Goal: Check status

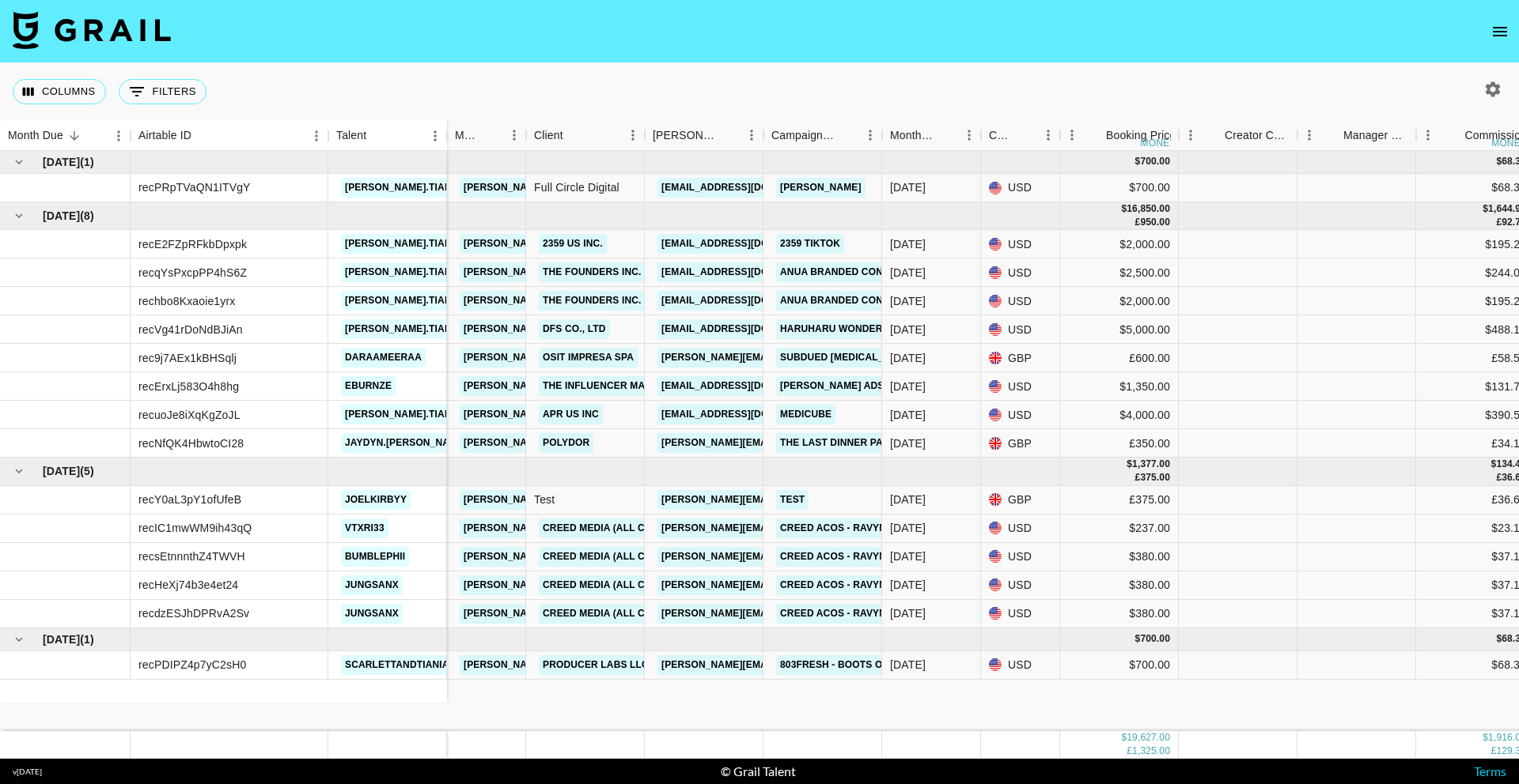
click at [1490, 28] on icon "open drawer" at bounding box center [1500, 32] width 19 height 19
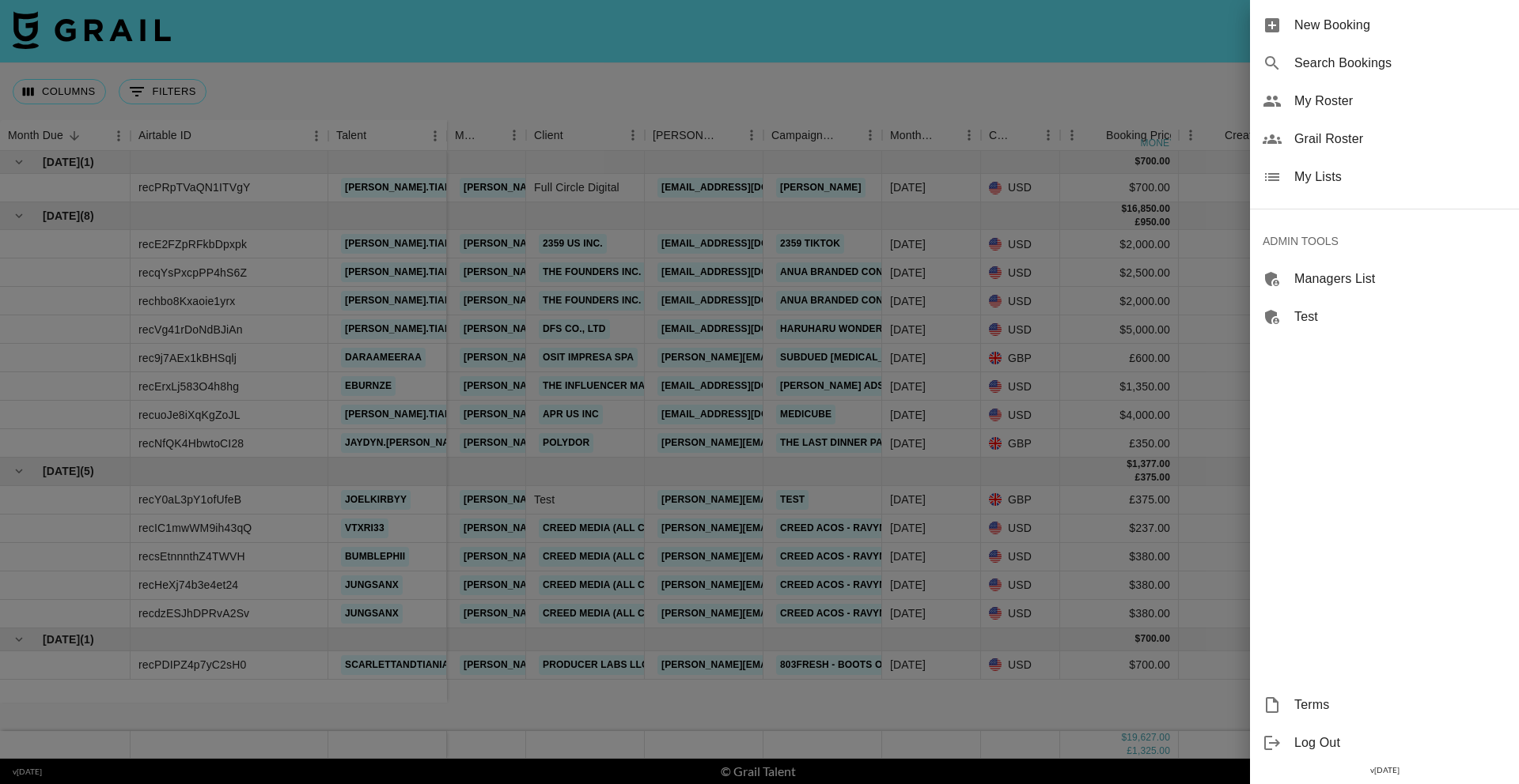
click at [1371, 65] on span "Search Bookings" at bounding box center [1400, 64] width 212 height 19
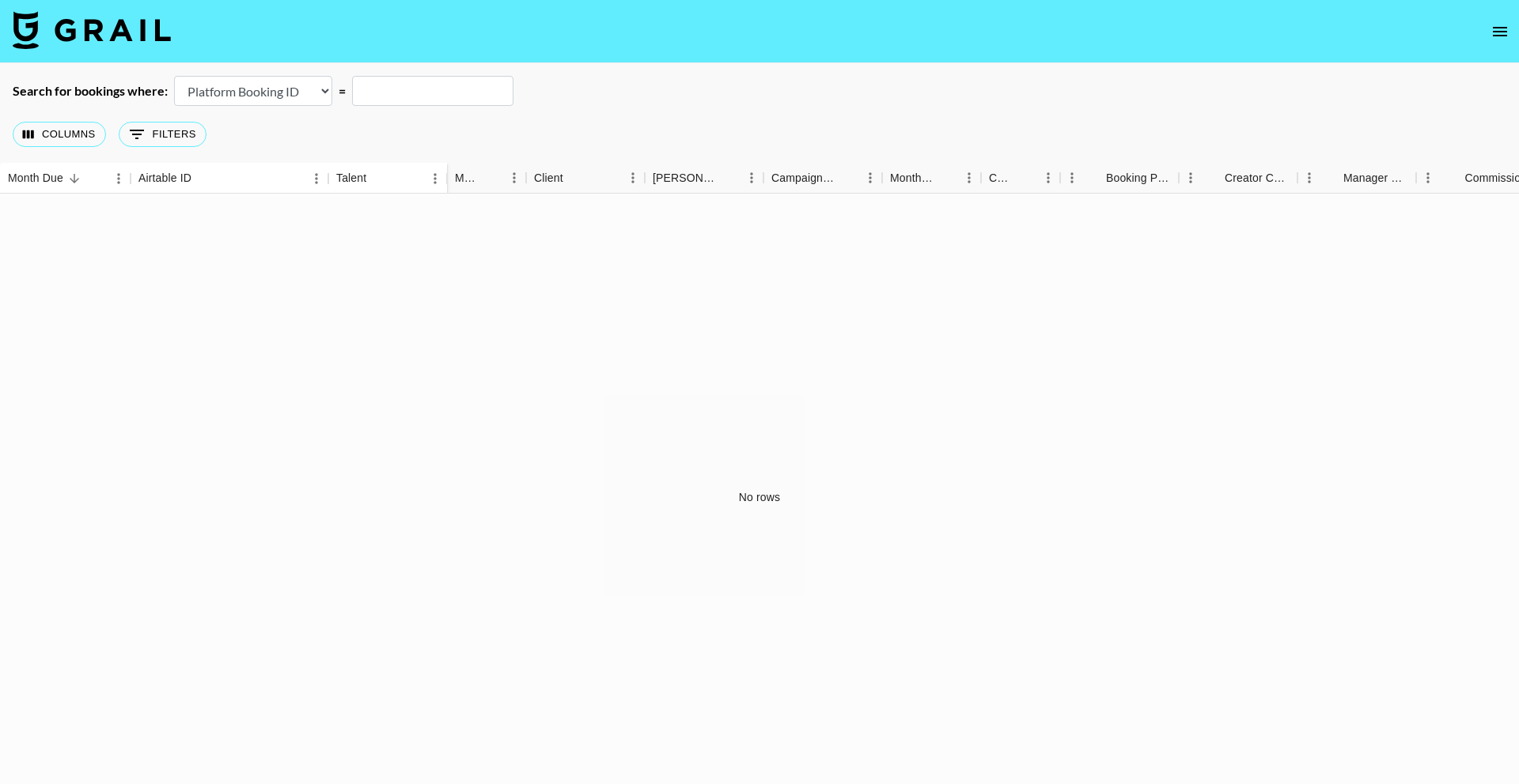
click at [272, 88] on select "Airtable Booking ID Platform Booking ID Platform Campaign ID" at bounding box center [253, 90] width 158 height 30
select select "airtableId"
click at [425, 91] on input "text" at bounding box center [433, 90] width 162 height 30
paste input "recVIWvwO0lDsHYyz"
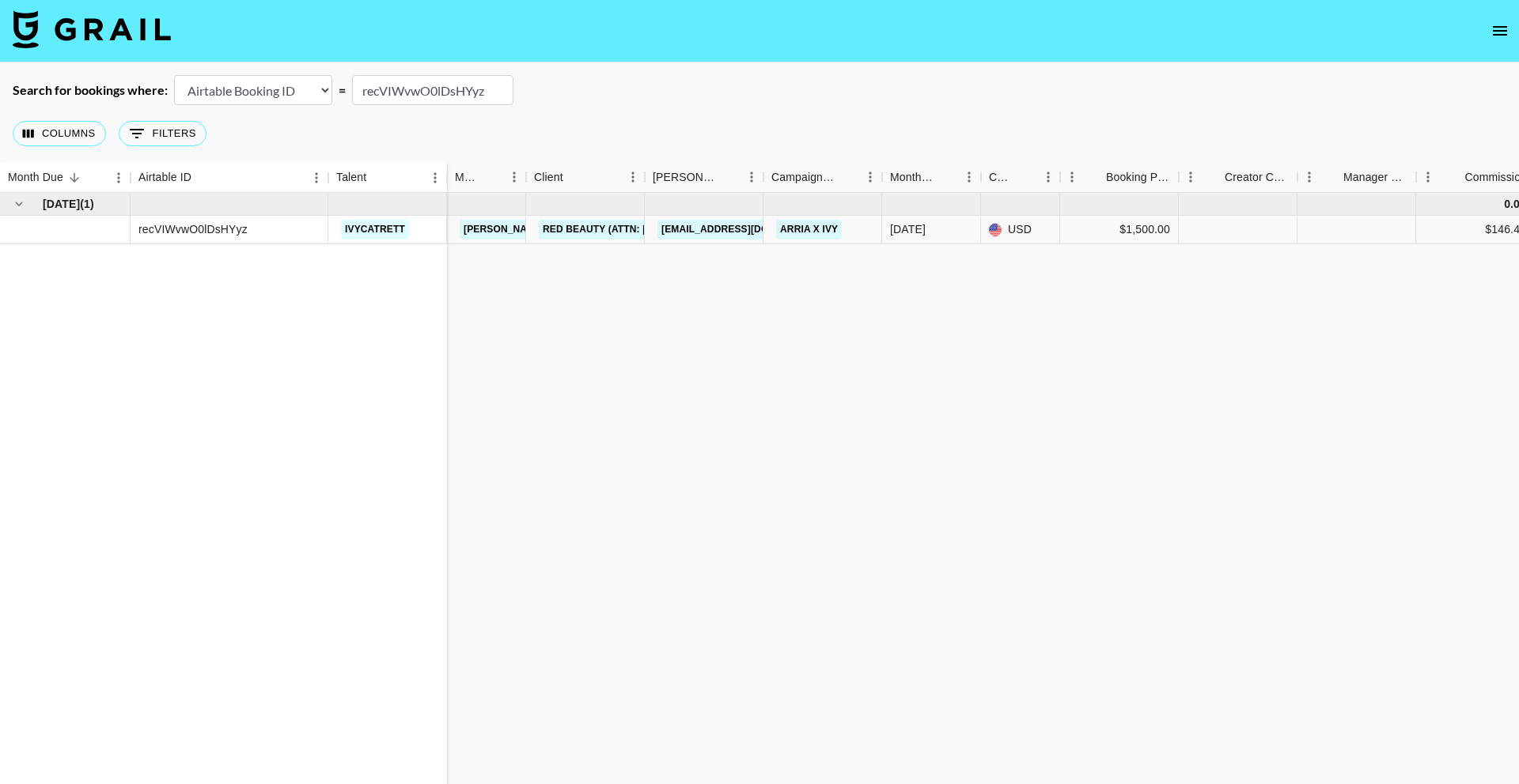
paste input "text"
type input "recVIWvwO0lDsHYyz"
